Goal: Information Seeking & Learning: Find specific fact

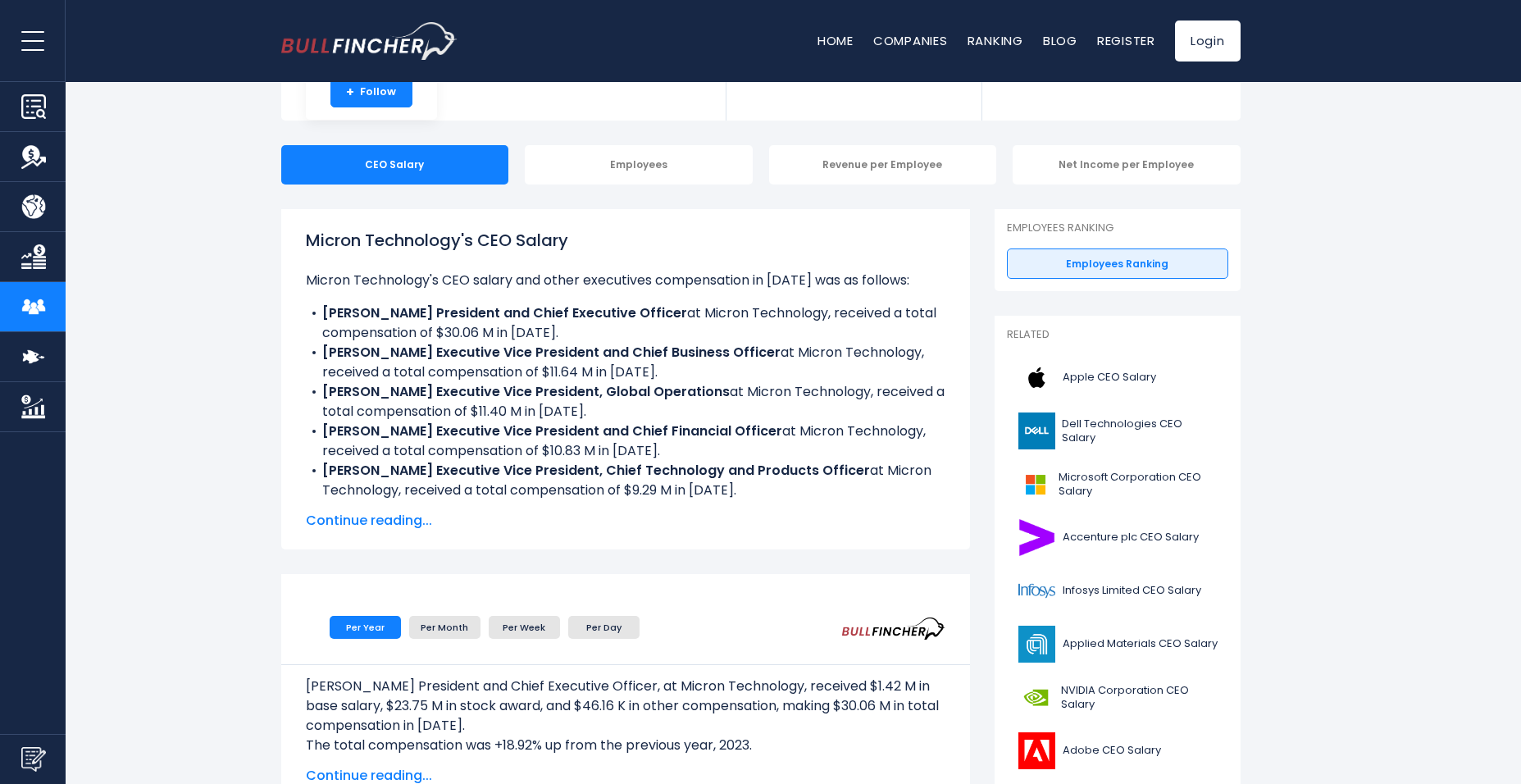
scroll to position [164, 0]
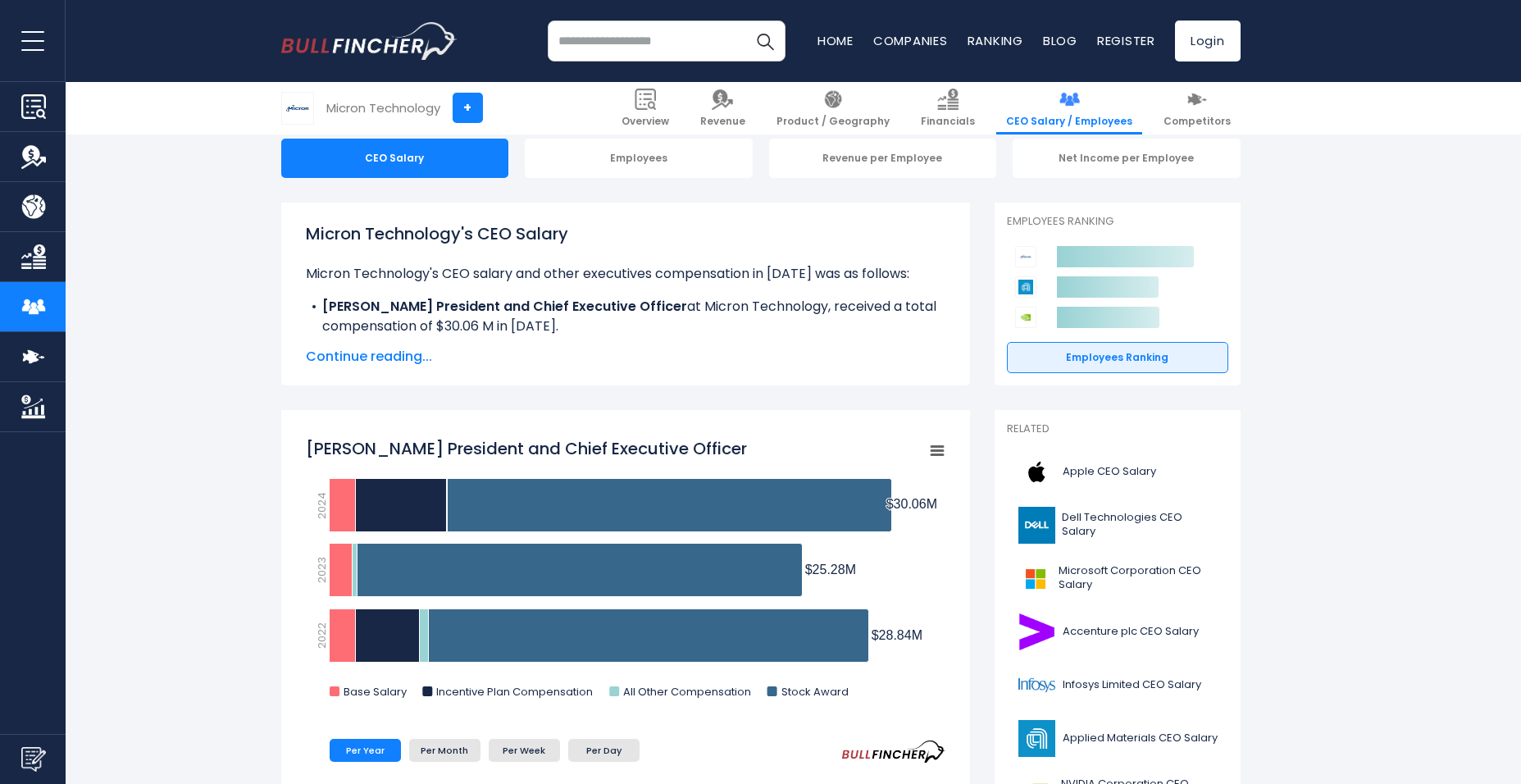
click at [384, 355] on span "Continue reading..." at bounding box center [625, 356] width 639 height 20
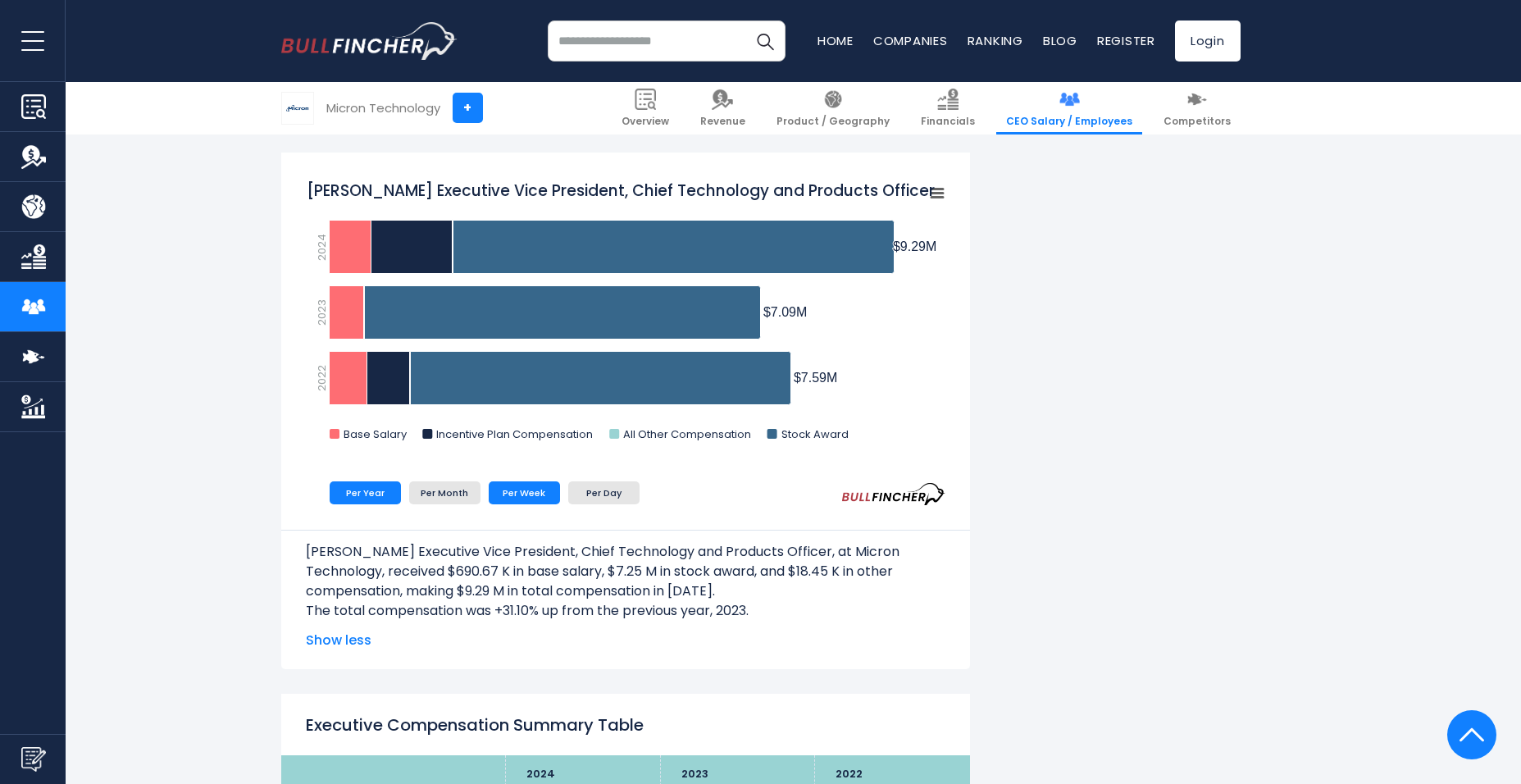
scroll to position [2706, 0]
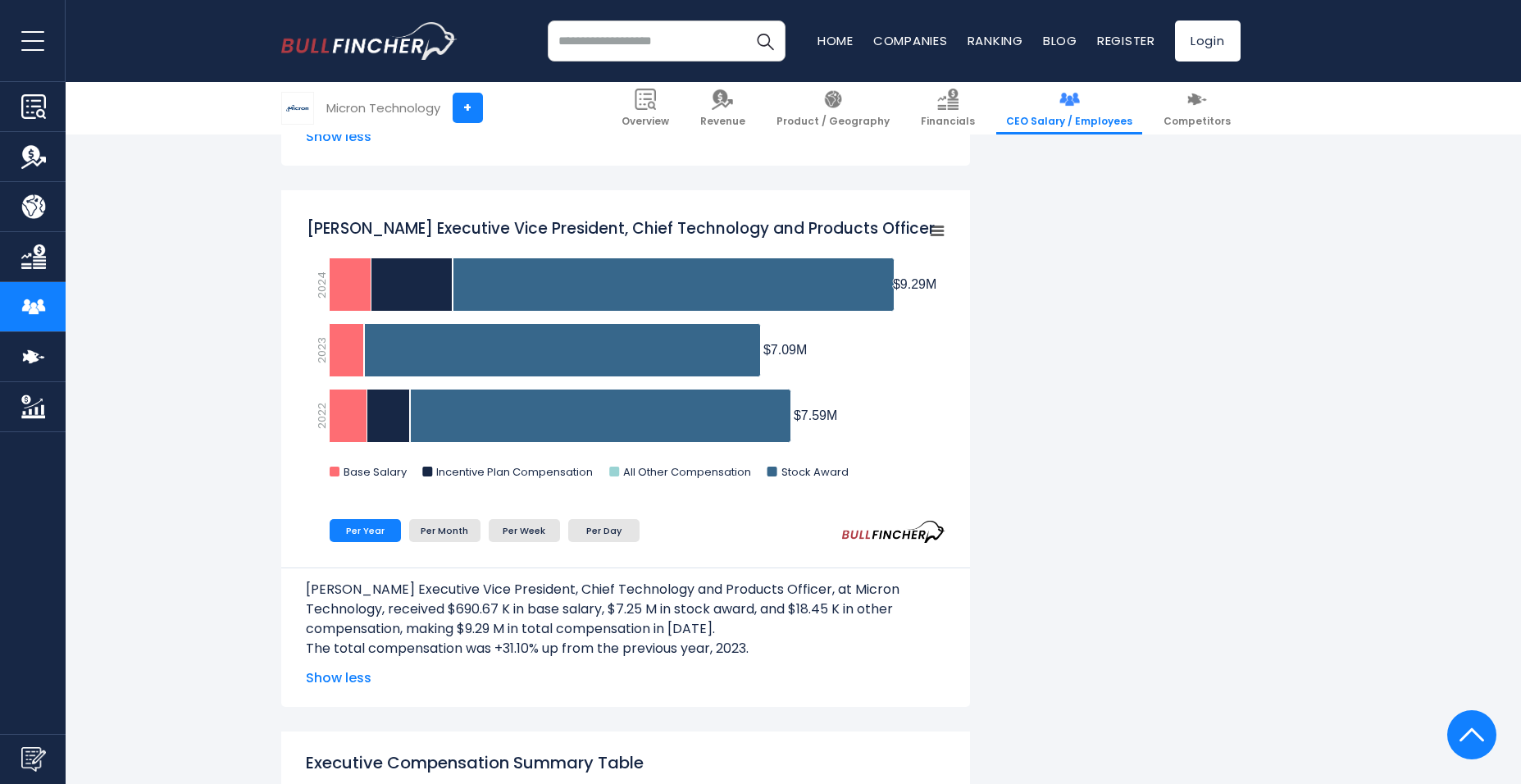
click at [476, 612] on p "[PERSON_NAME] Executive Vice President, Chief Technology and Products Officer, …" at bounding box center [625, 609] width 639 height 59
drag, startPoint x: 476, startPoint y: 612, endPoint x: 489, endPoint y: 639, distance: 30.0
click at [489, 639] on p "The total compensation was +31.10% up from the previous year, 2023." at bounding box center [625, 649] width 639 height 20
drag, startPoint x: 622, startPoint y: 607, endPoint x: 654, endPoint y: 602, distance: 32.4
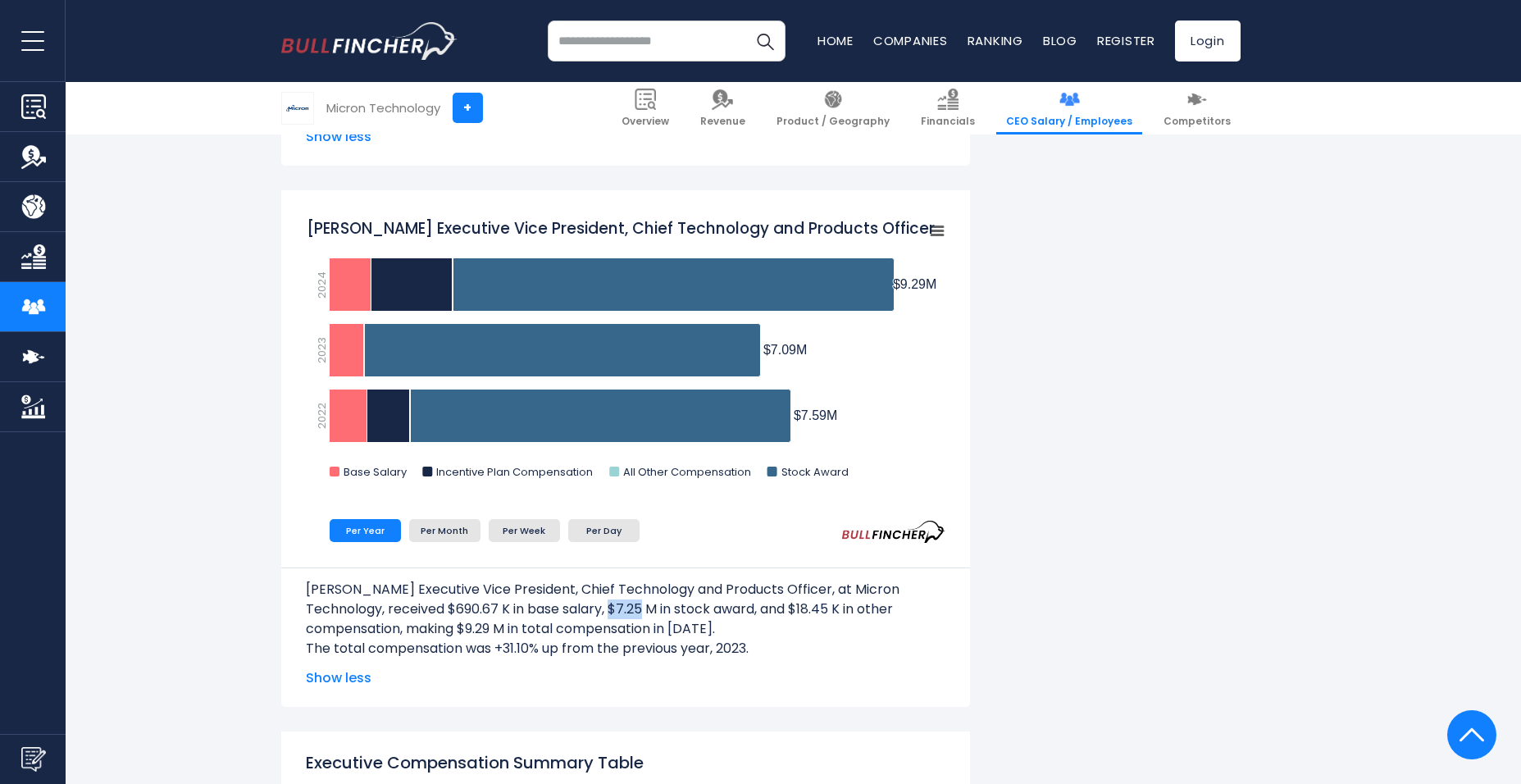
click at [654, 602] on p "[PERSON_NAME] Executive Vice President, Chief Technology and Products Officer, …" at bounding box center [625, 609] width 639 height 59
click at [655, 602] on p "[PERSON_NAME] Executive Vice President, Chief Technology and Products Officer, …" at bounding box center [625, 609] width 639 height 59
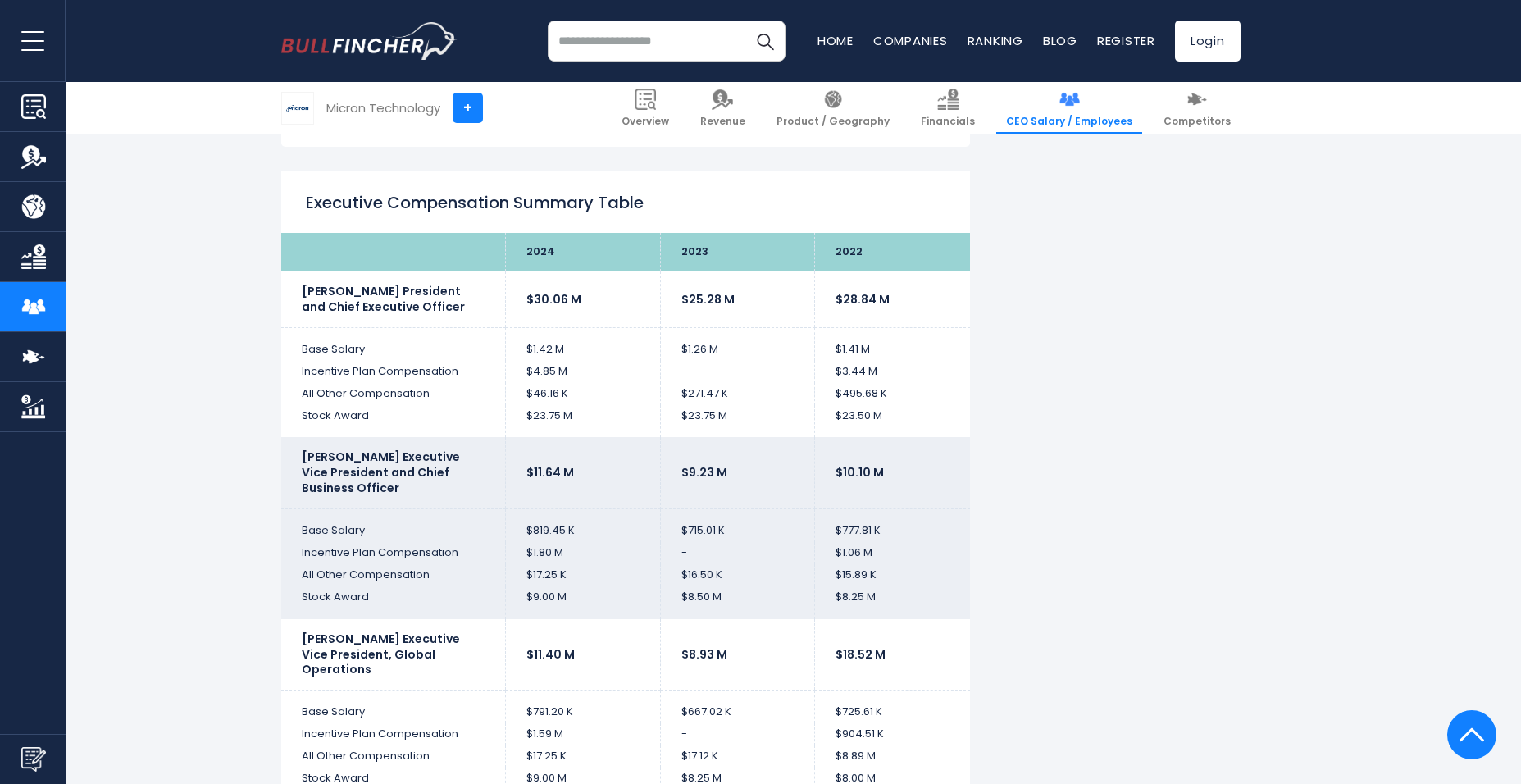
scroll to position [3361, 0]
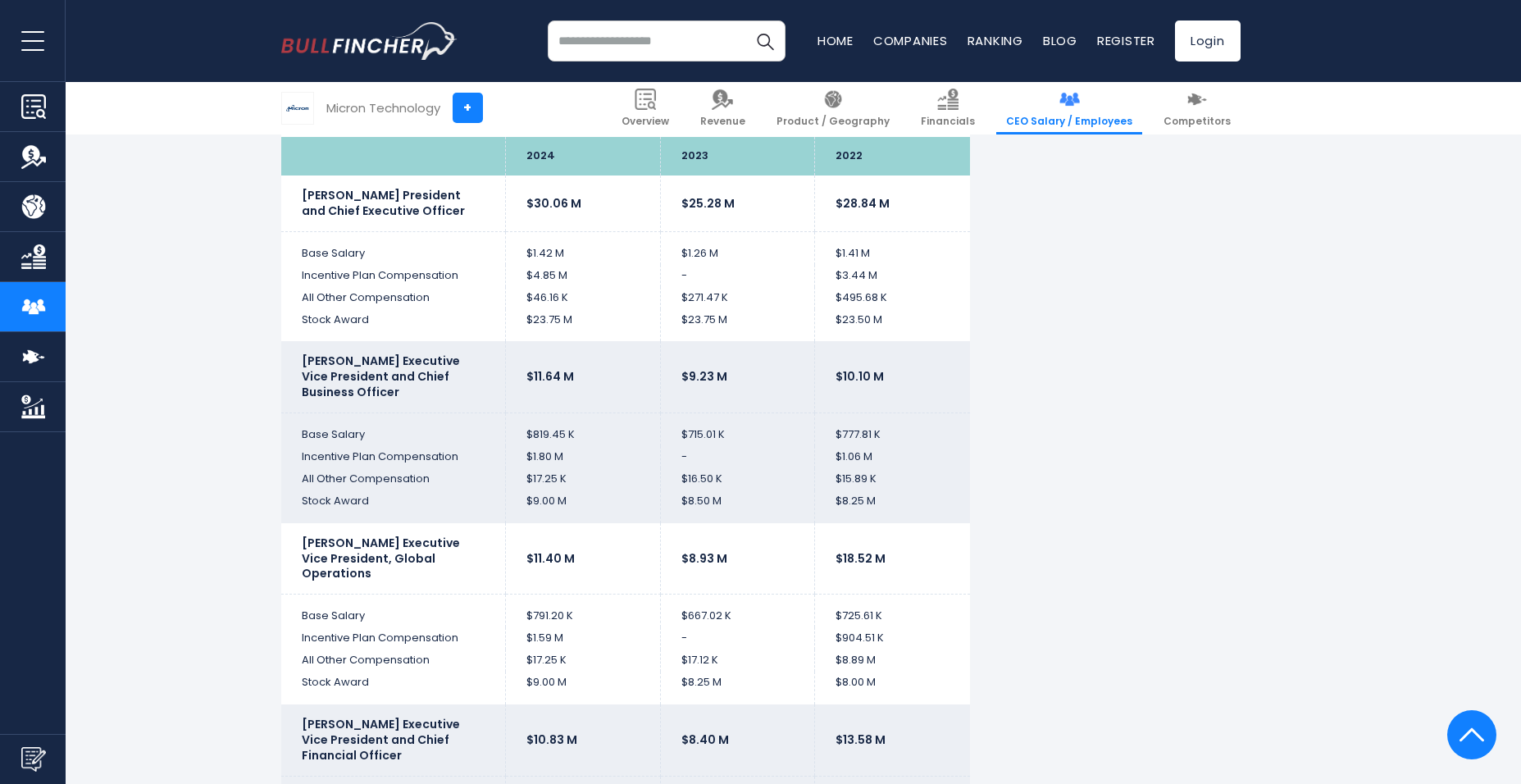
click at [404, 354] on b "[PERSON_NAME] Executive Vice President and Chief Business Officer" at bounding box center [381, 376] width 158 height 47
click at [410, 348] on td "[PERSON_NAME] Executive Vice President and Chief Business Officer" at bounding box center [393, 376] width 224 height 71
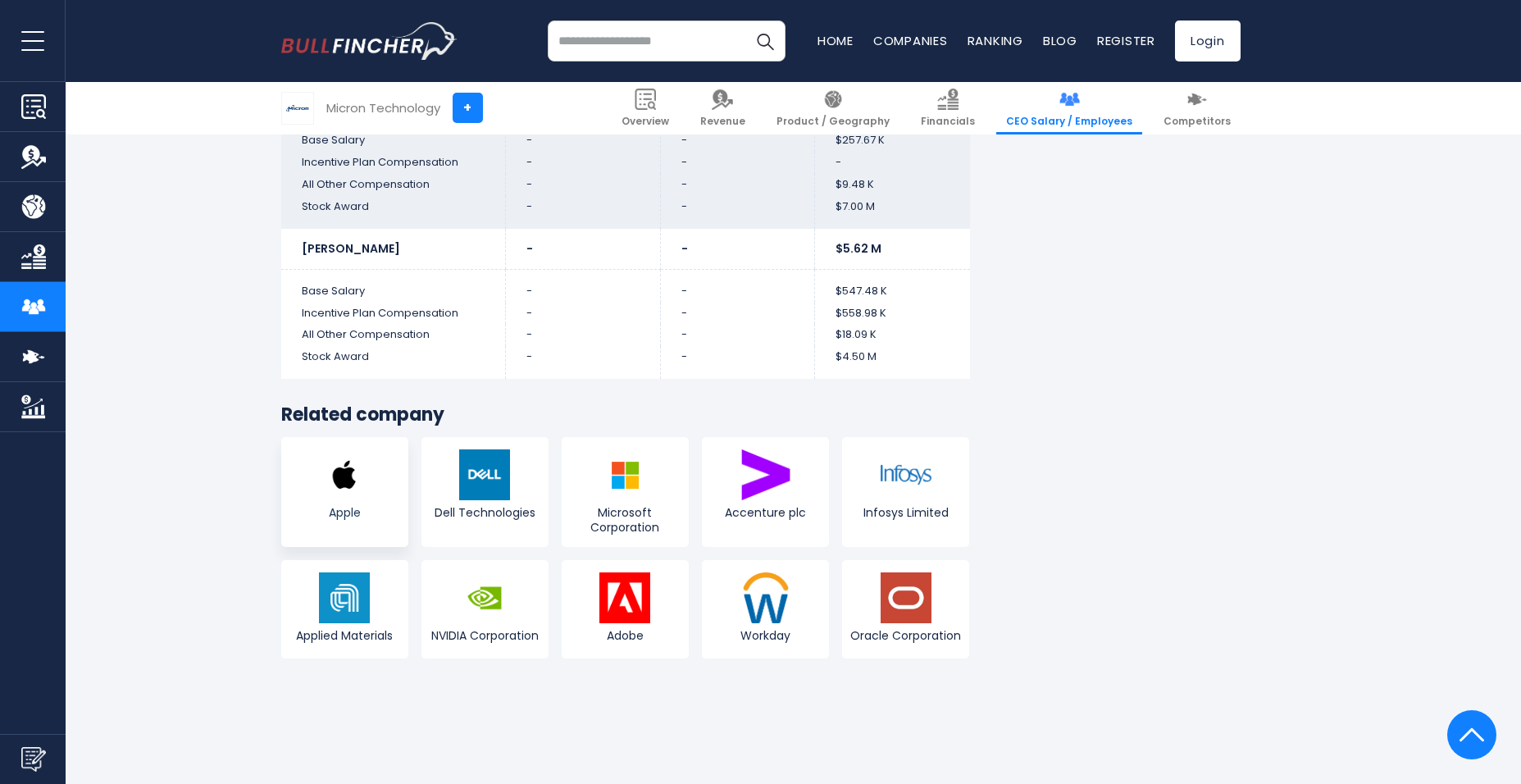
scroll to position [5084, 0]
